Goal: Task Accomplishment & Management: Use online tool/utility

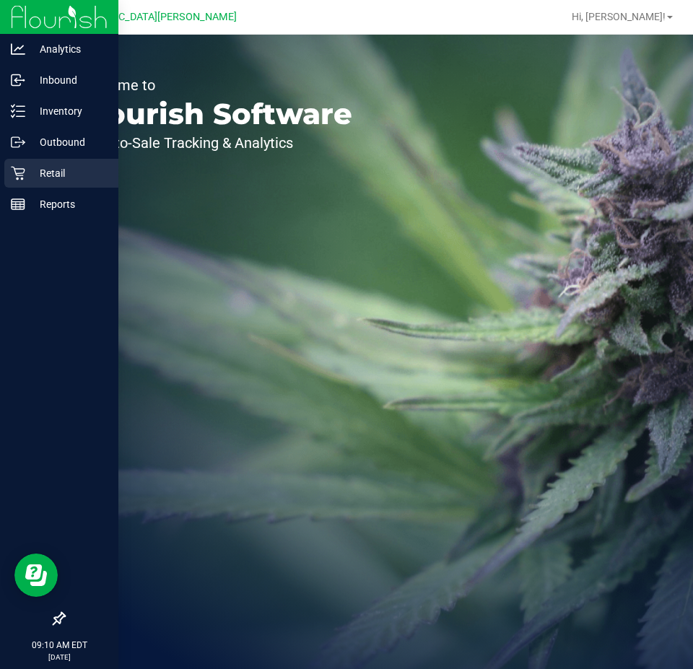
click at [38, 174] on p "Retail" at bounding box center [68, 173] width 87 height 17
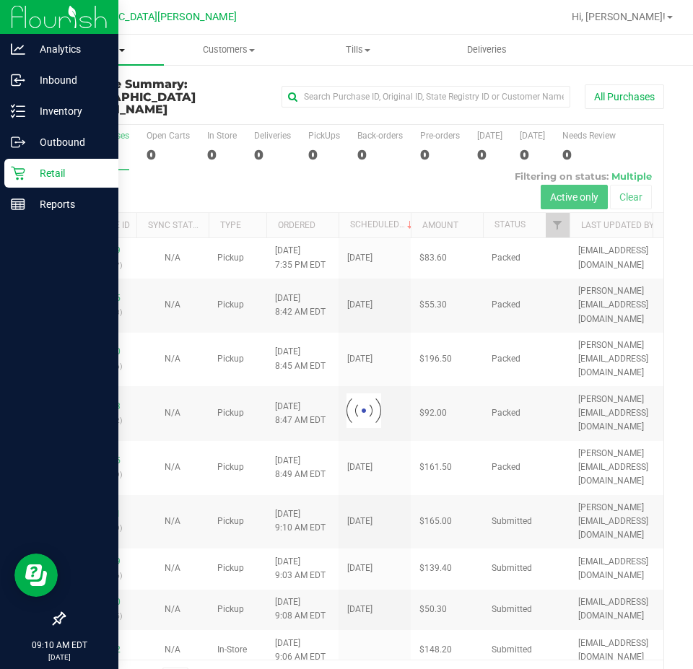
click at [100, 48] on span "Purchases" at bounding box center [99, 49] width 129 height 13
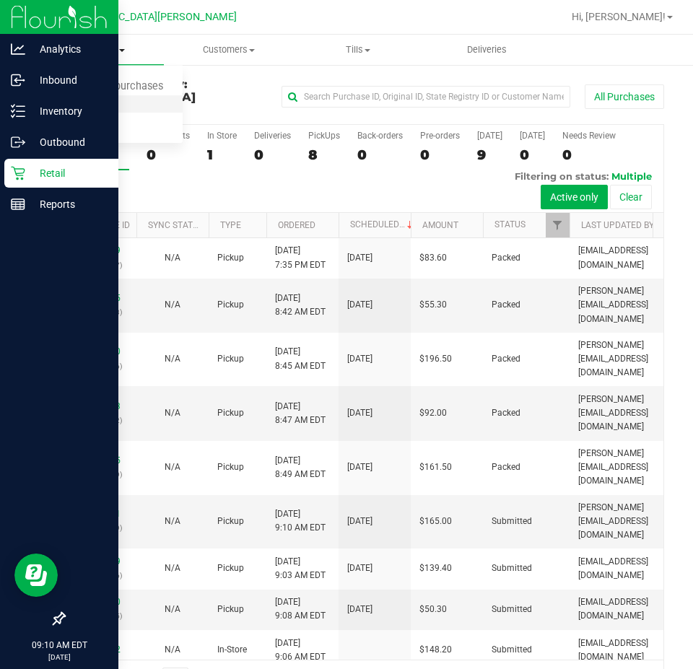
click at [95, 100] on span "Fulfillment" at bounding box center [80, 104] width 90 height 12
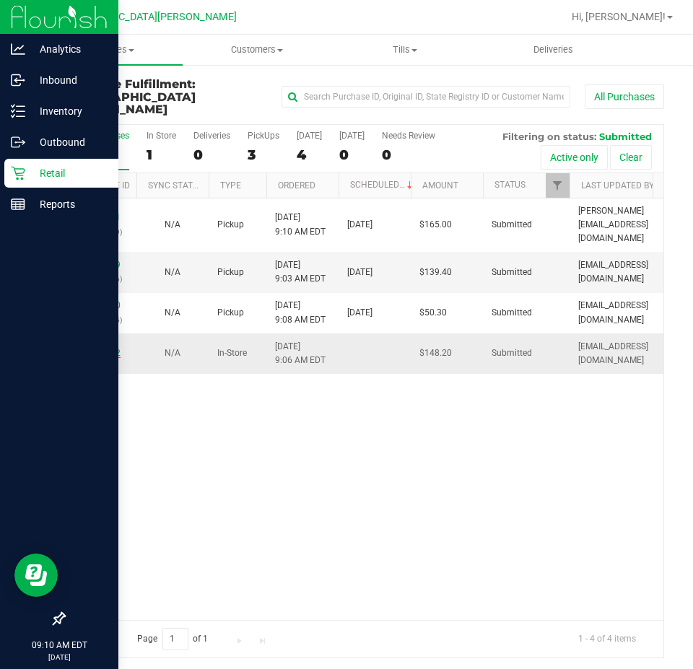
click at [95, 348] on link "11832762" at bounding box center [100, 353] width 40 height 10
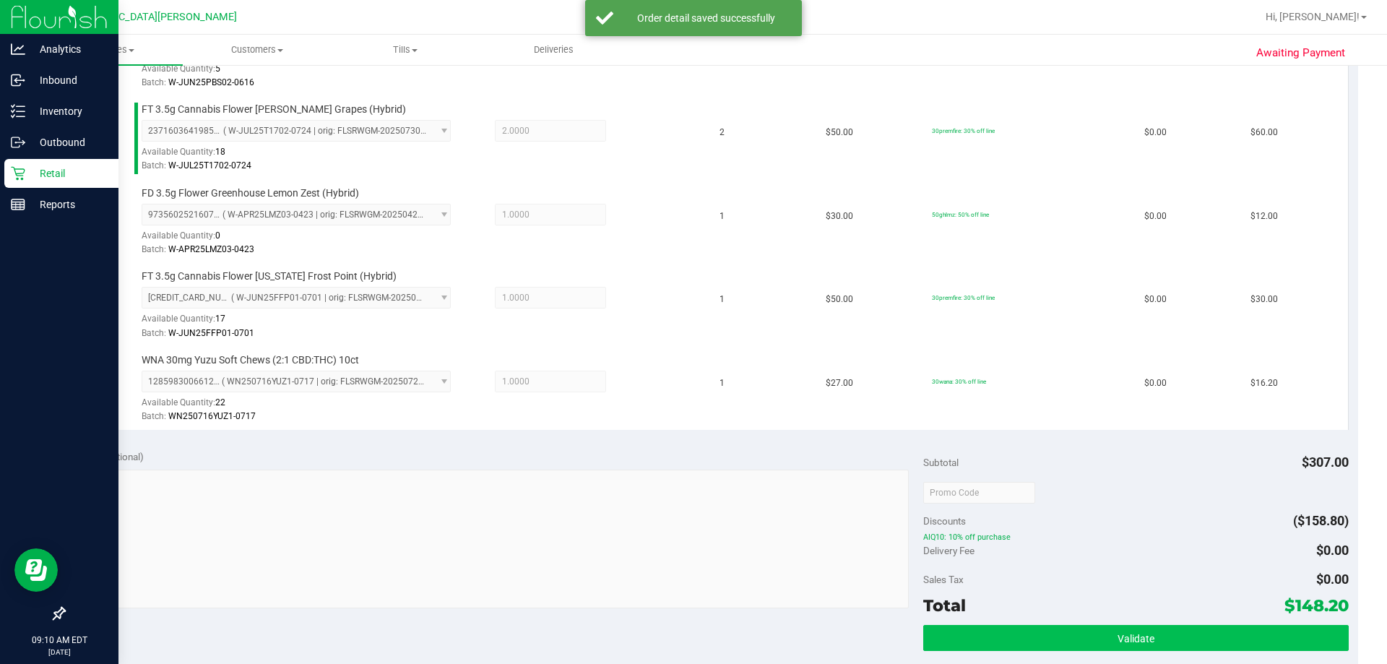
scroll to position [578, 0]
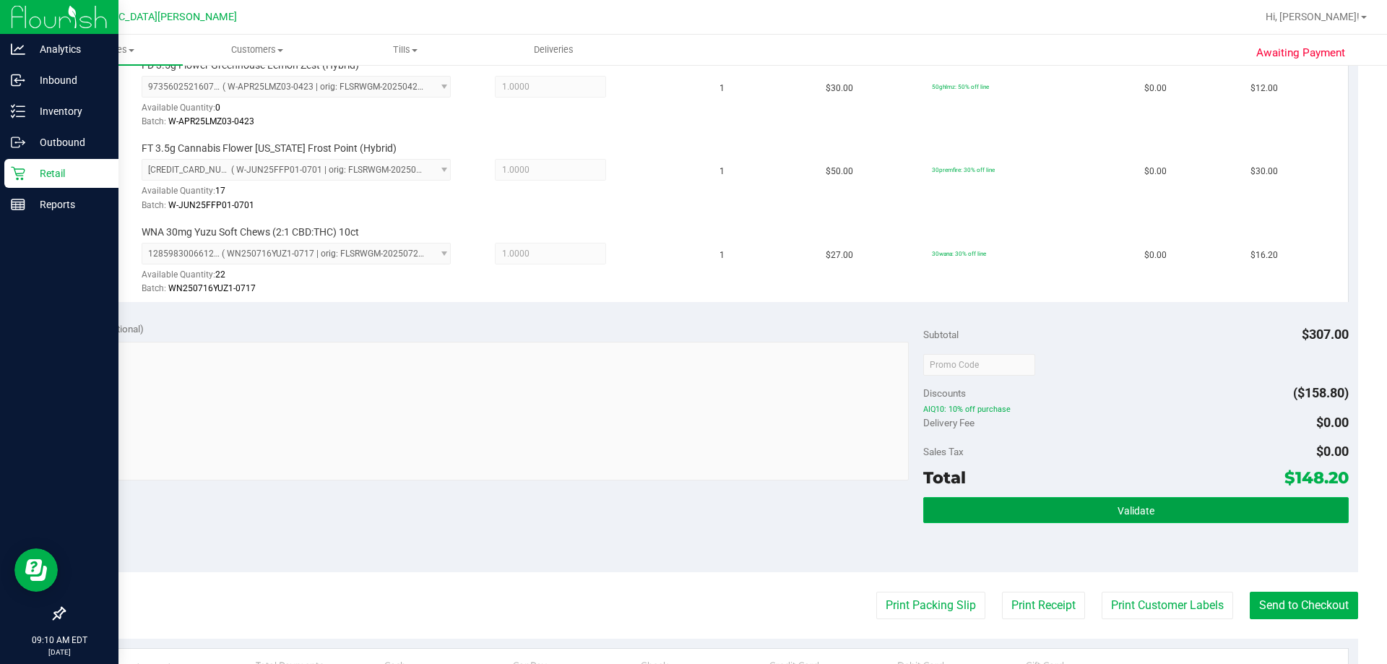
click at [693, 506] on button "Validate" at bounding box center [1135, 510] width 425 height 26
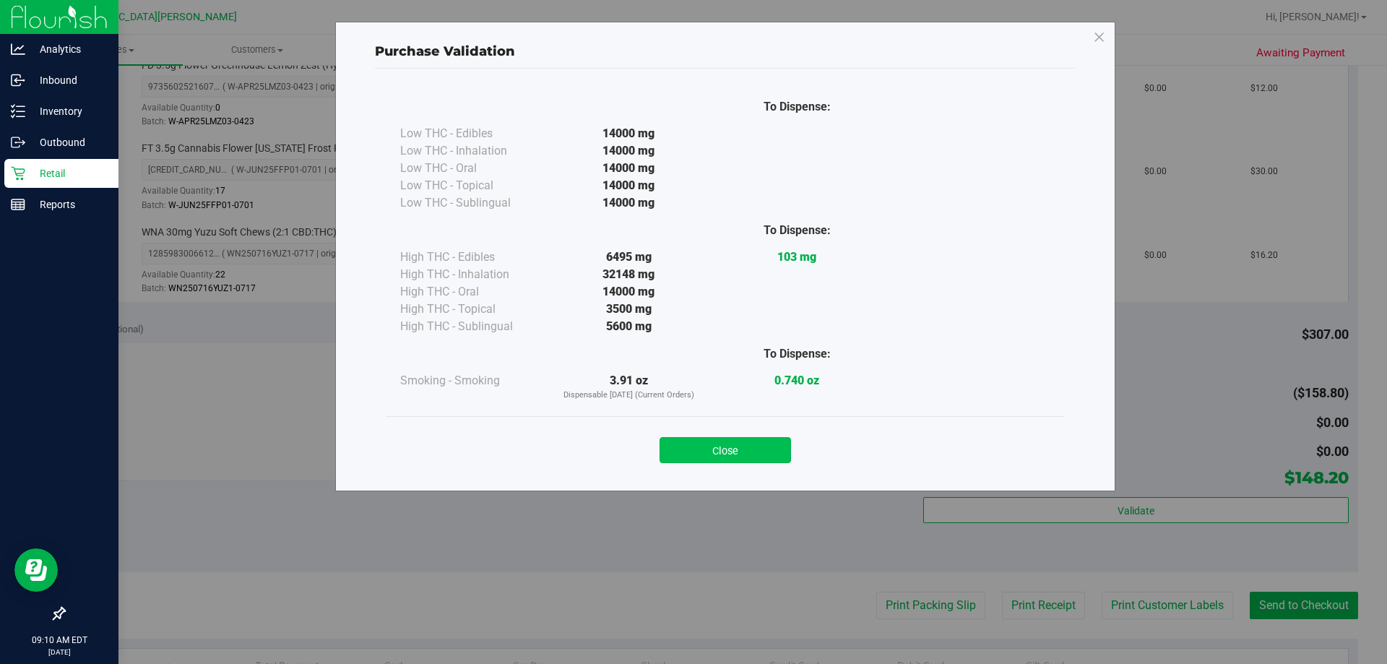
click at [693, 454] on button "Close" at bounding box center [724, 450] width 131 height 26
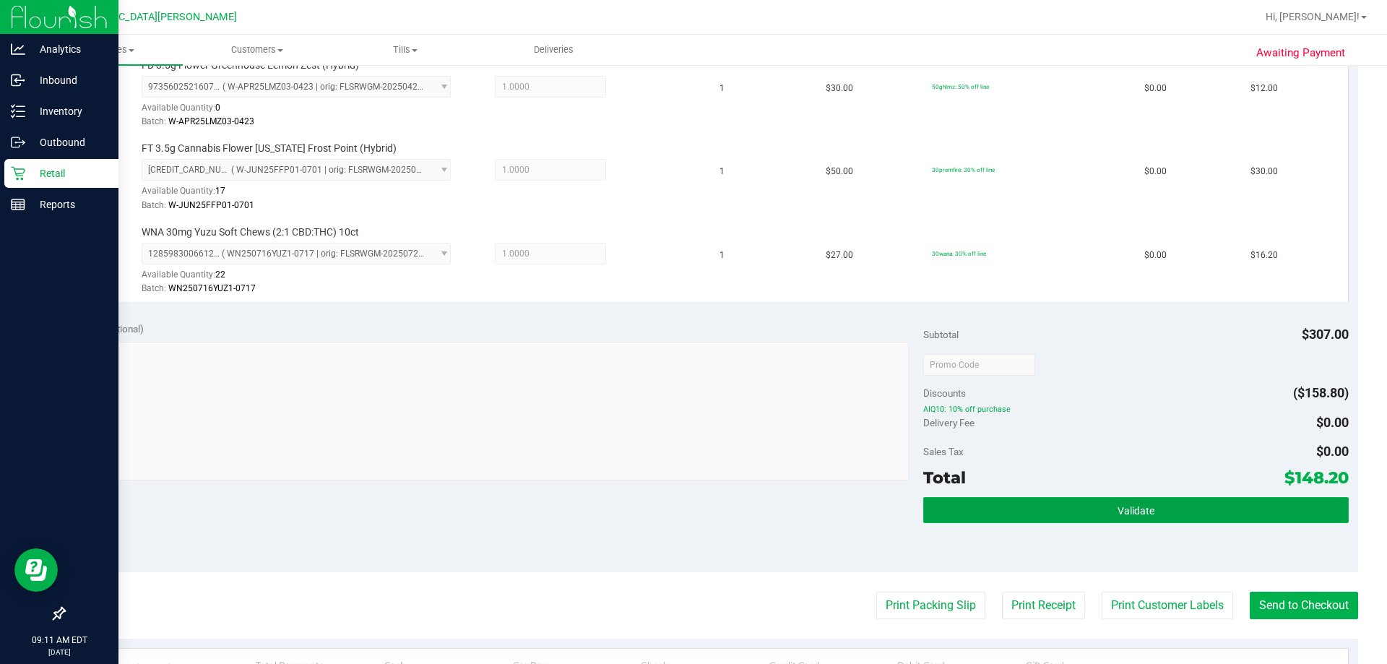
click at [693, 502] on button "Validate" at bounding box center [1135, 510] width 425 height 26
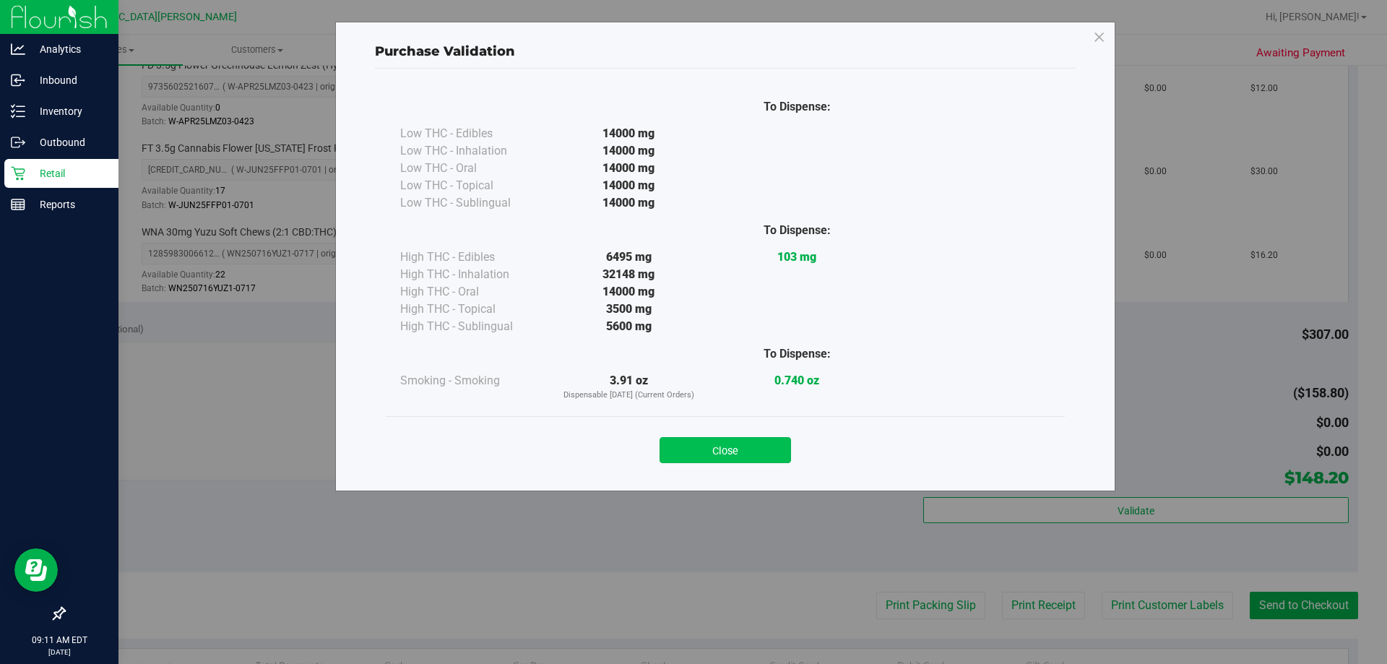
click at [693, 456] on button "Close" at bounding box center [724, 450] width 131 height 26
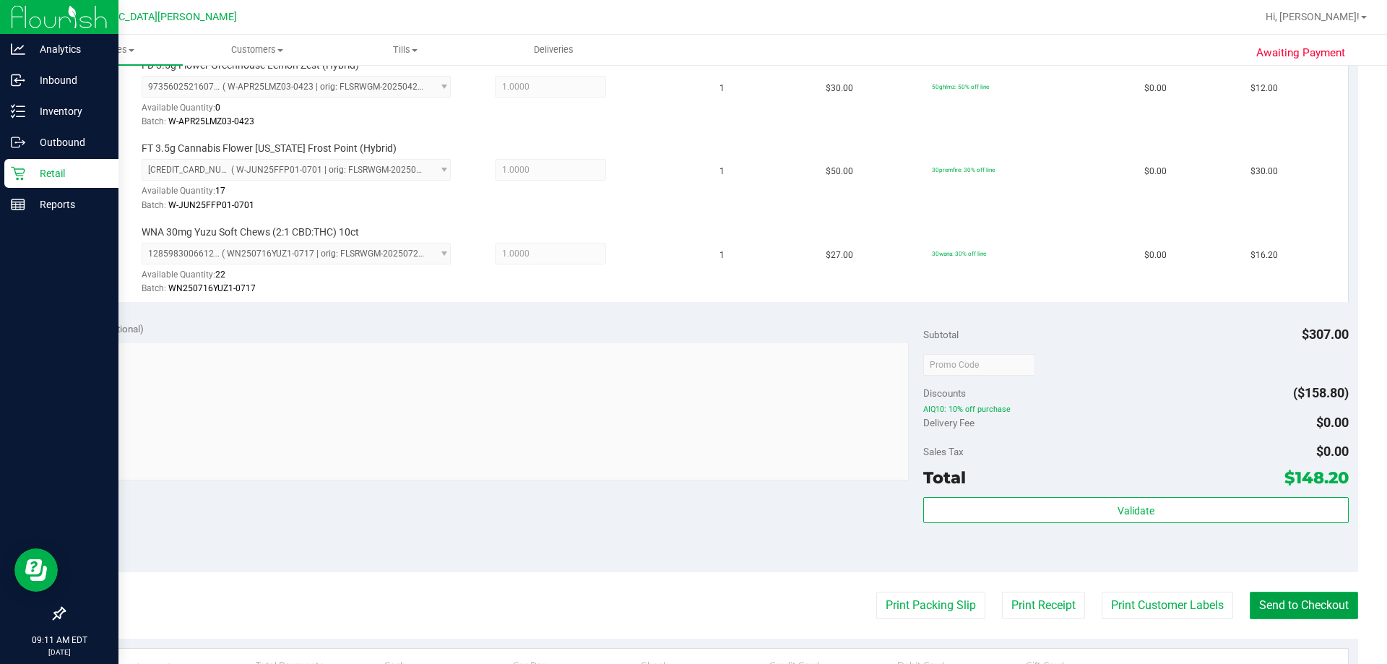
click at [693, 605] on button "Send to Checkout" at bounding box center [1303, 604] width 108 height 27
